Goal: Transaction & Acquisition: Purchase product/service

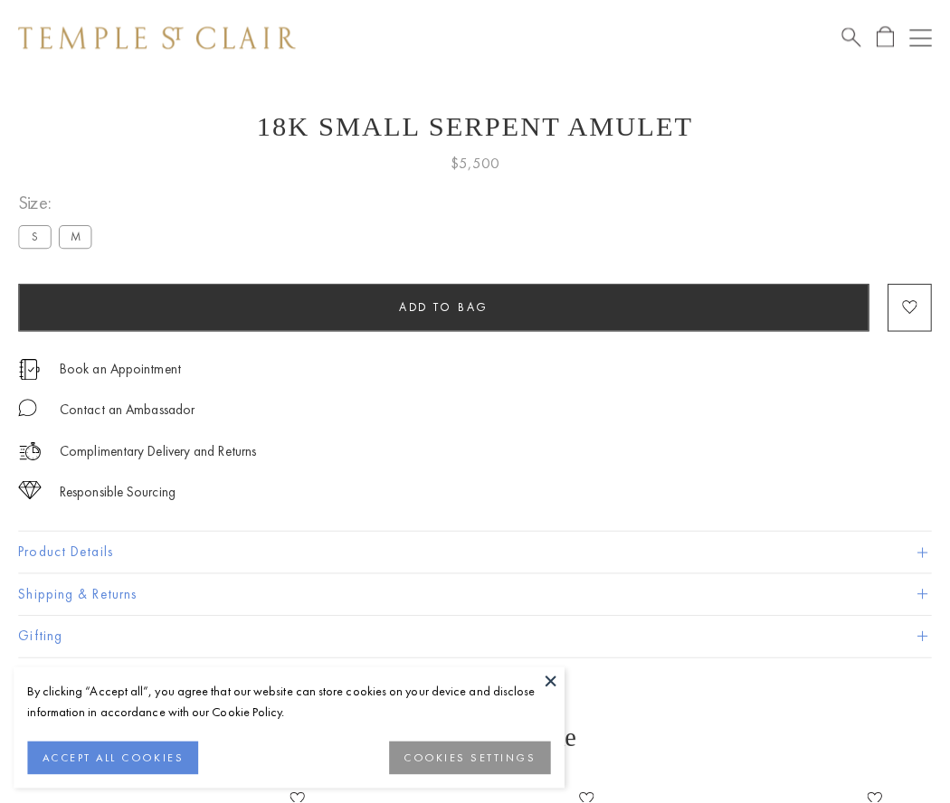
scroll to position [30, 0]
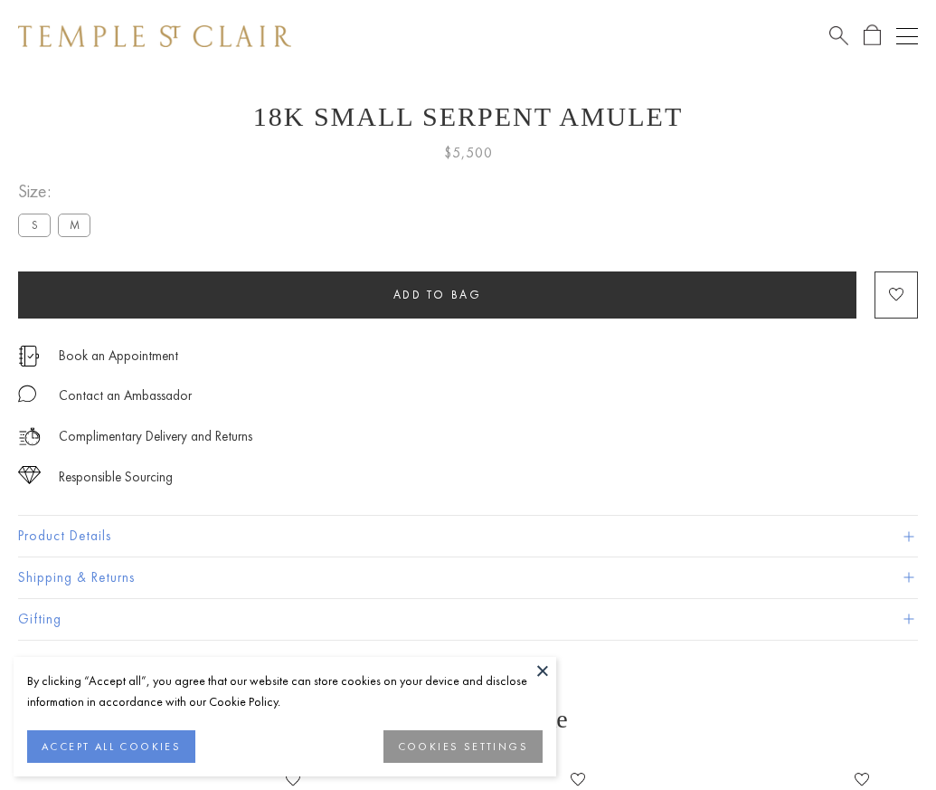
click at [437, 294] on span "Add to bag" at bounding box center [438, 294] width 89 height 15
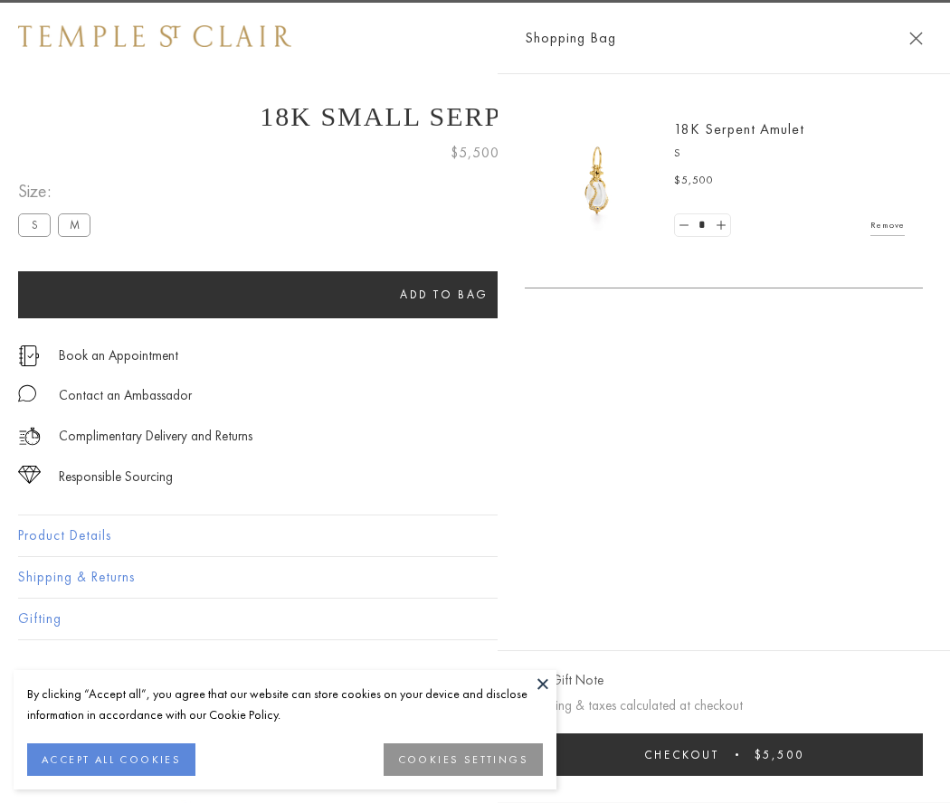
click at [736, 755] on button "Checkout $5,500" at bounding box center [724, 755] width 398 height 43
